Goal: Information Seeking & Learning: Learn about a topic

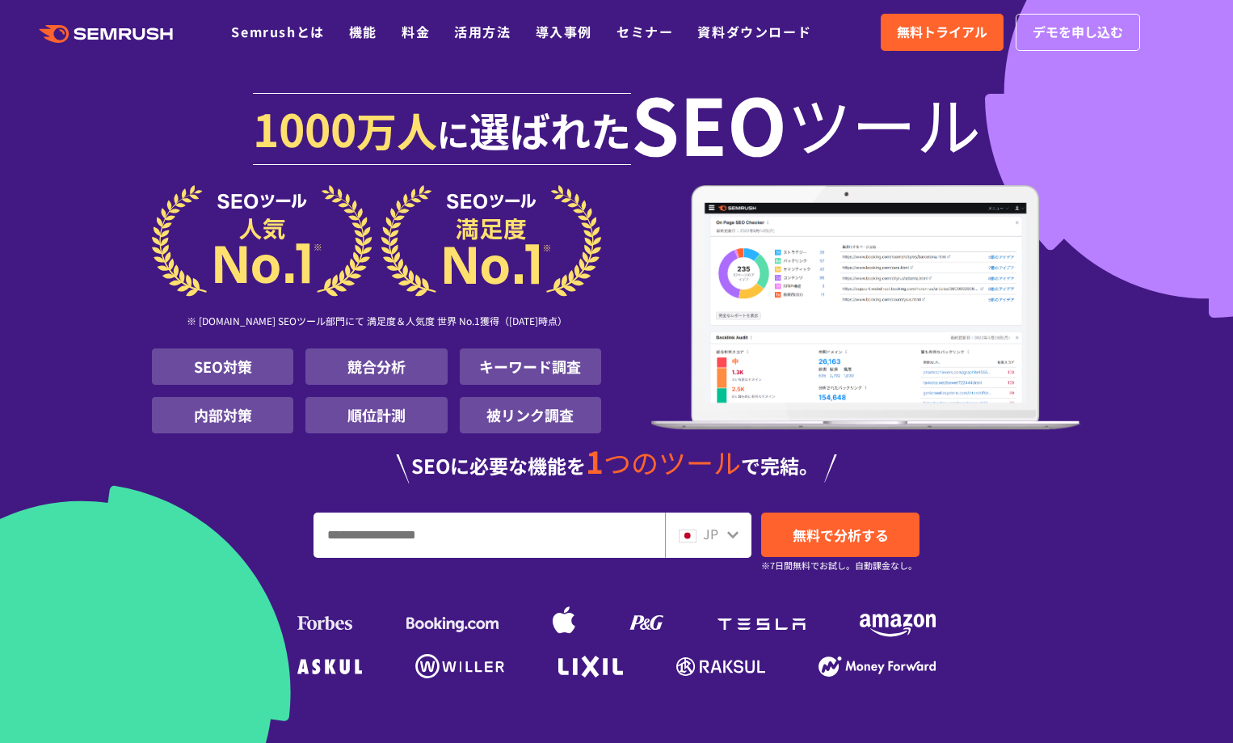
click at [2, 255] on section "1000 万人 に 選ばれた SEO ツール ※ G2.com SEOツール部門にて 満足度＆人気度 世界 No.1獲得（2025年01月時点） SEO対策 …" at bounding box center [616, 384] width 1233 height 768
drag, startPoint x: 127, startPoint y: 0, endPoint x: 108, endPoint y: 93, distance: 94.8
click at [108, 93] on section "1000 万人 に 選ばれた SEO ツール ※ G2.com SEOツール部門にて 満足度＆人気度 世界 No.1獲得（2025年01月時点） SEO対策 …" at bounding box center [616, 384] width 1233 height 768
